Goal: Transaction & Acquisition: Purchase product/service

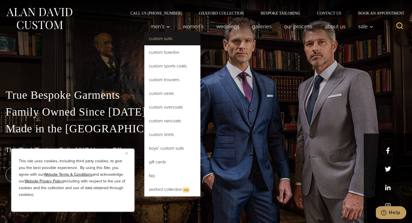
click at [163, 40] on link "Custom Suits" at bounding box center [172, 38] width 56 height 13
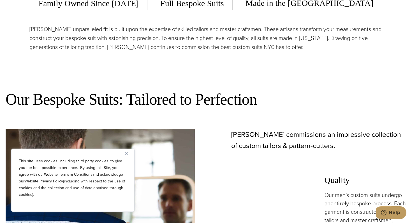
scroll to position [329, 0]
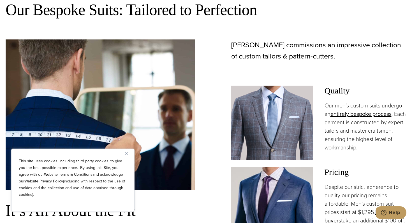
click at [126, 154] on img "Close" at bounding box center [126, 154] width 3 height 3
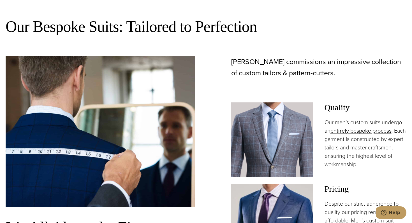
scroll to position [0, 0]
